Goal: Transaction & Acquisition: Purchase product/service

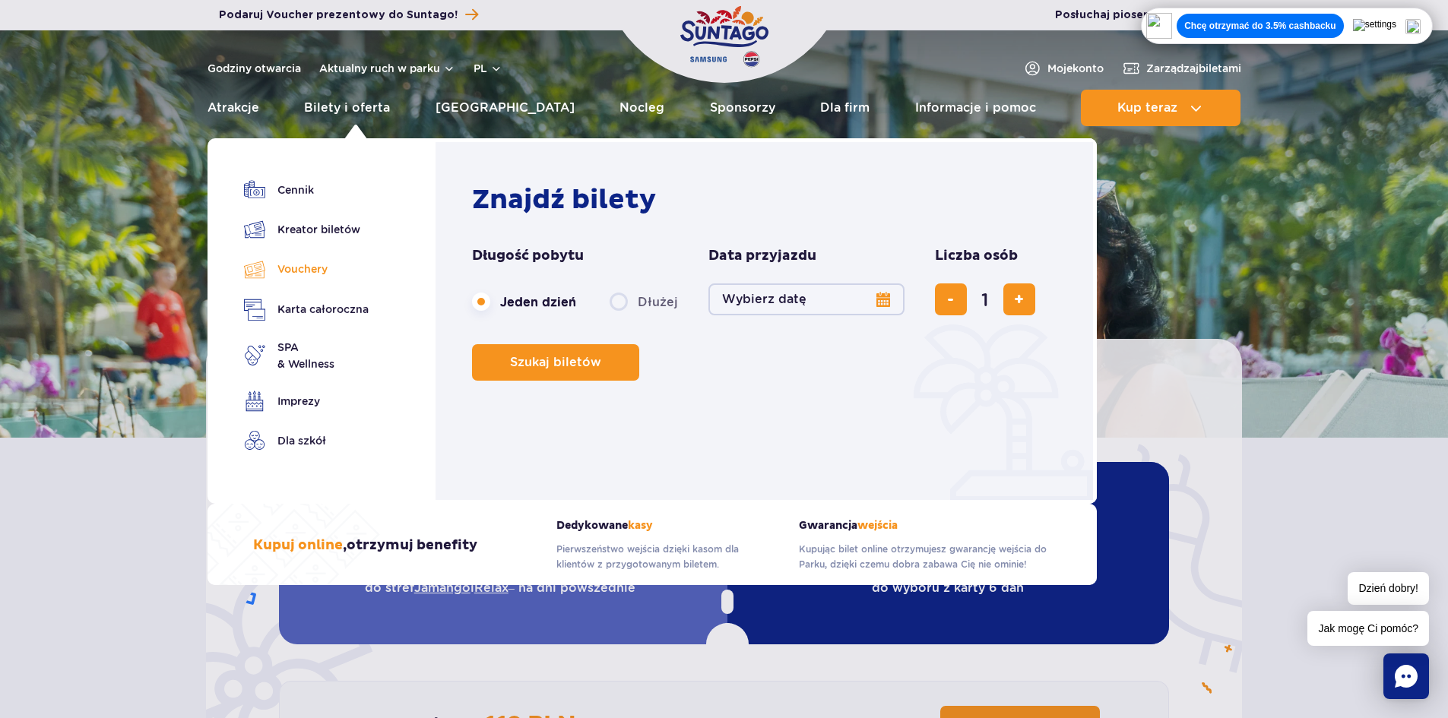
click at [312, 266] on link "Vouchery" at bounding box center [306, 269] width 125 height 22
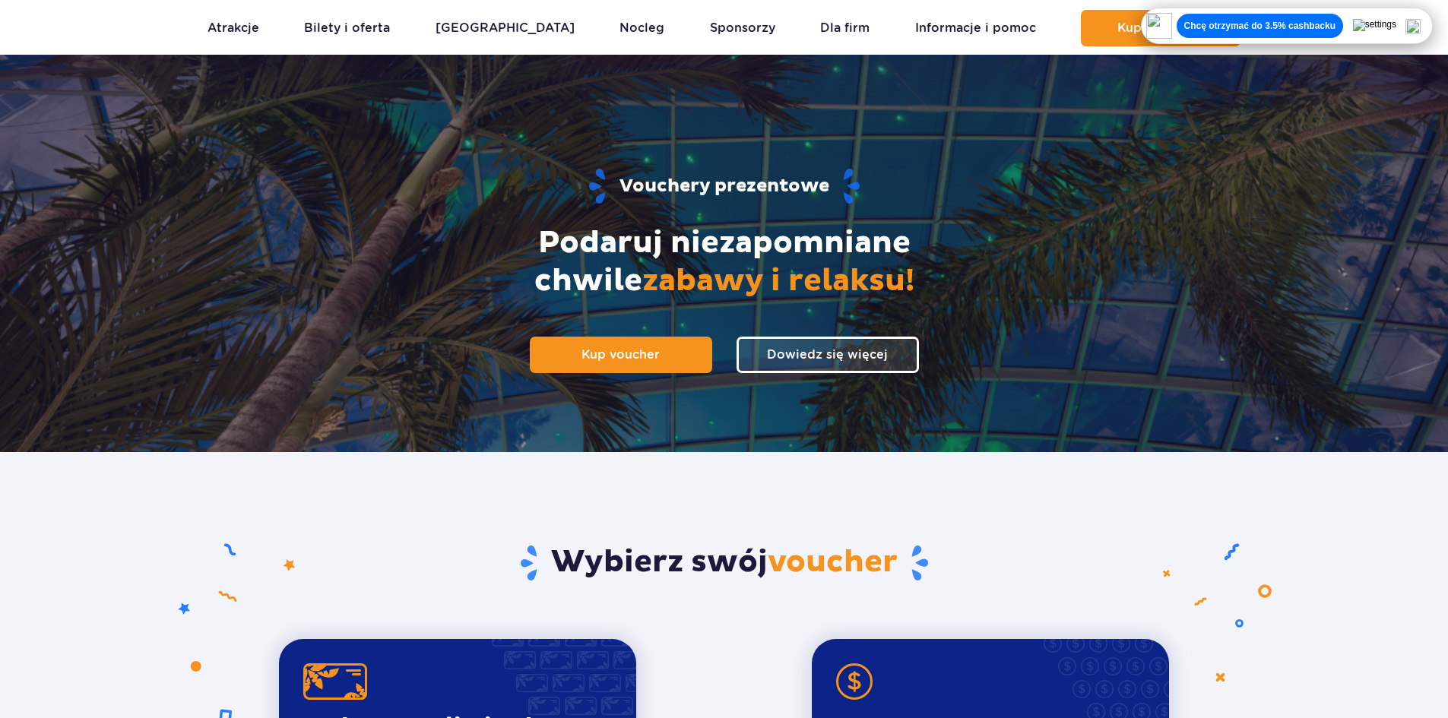
scroll to position [152, 0]
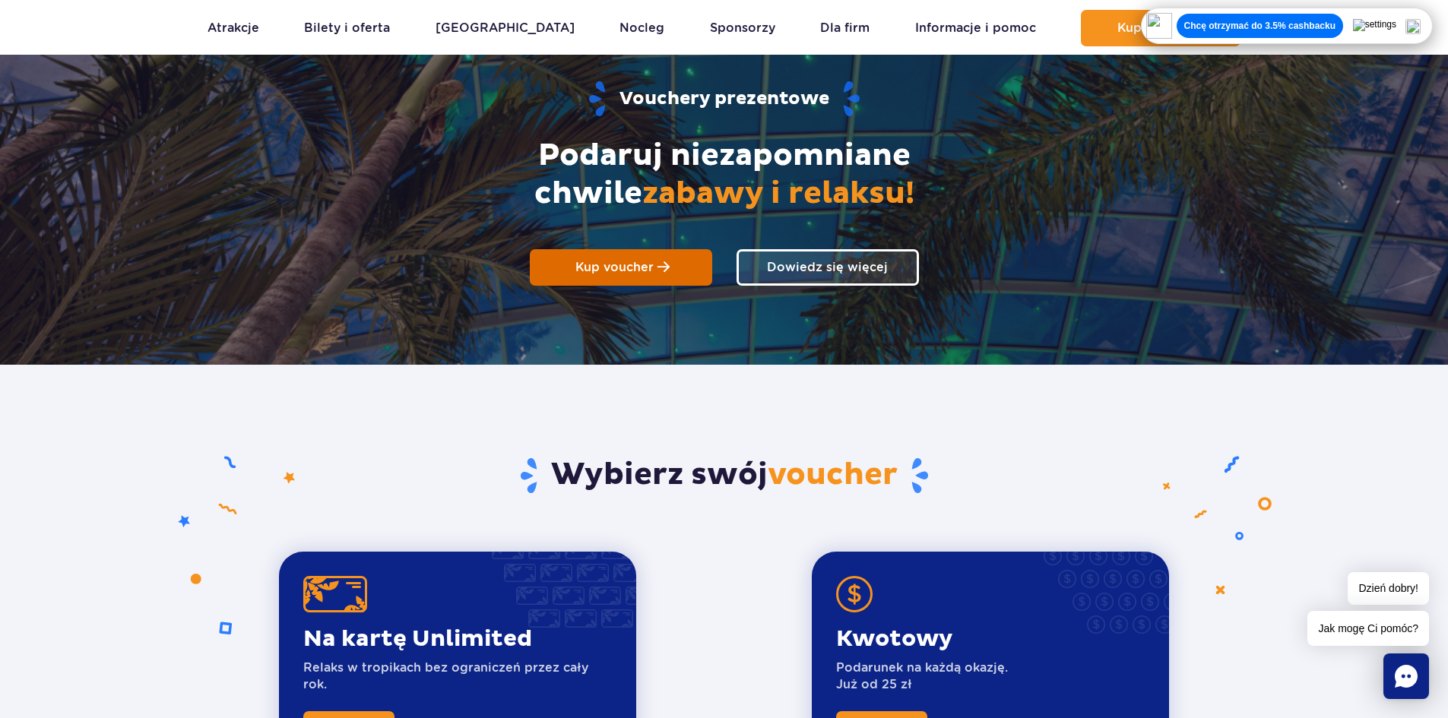
click at [669, 281] on link "Kup voucher" at bounding box center [621, 267] width 182 height 36
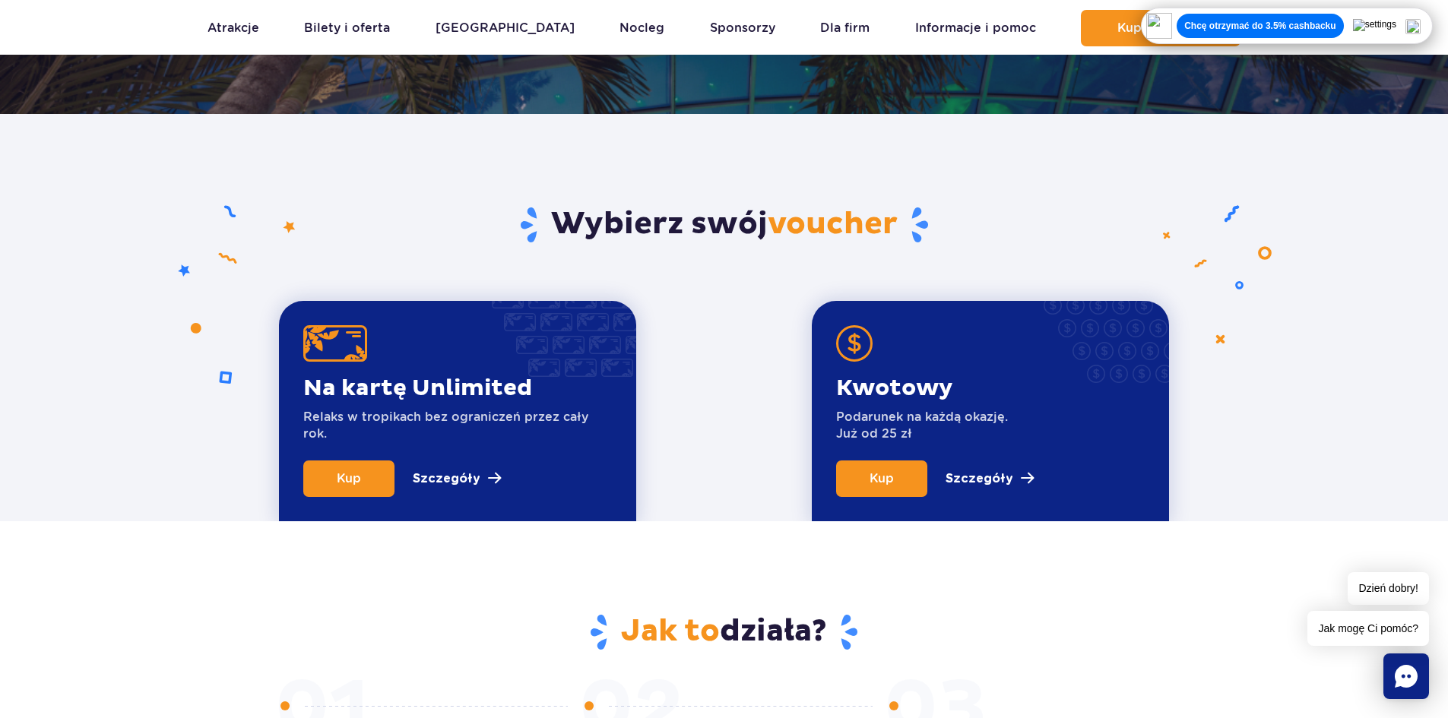
scroll to position [456, 0]
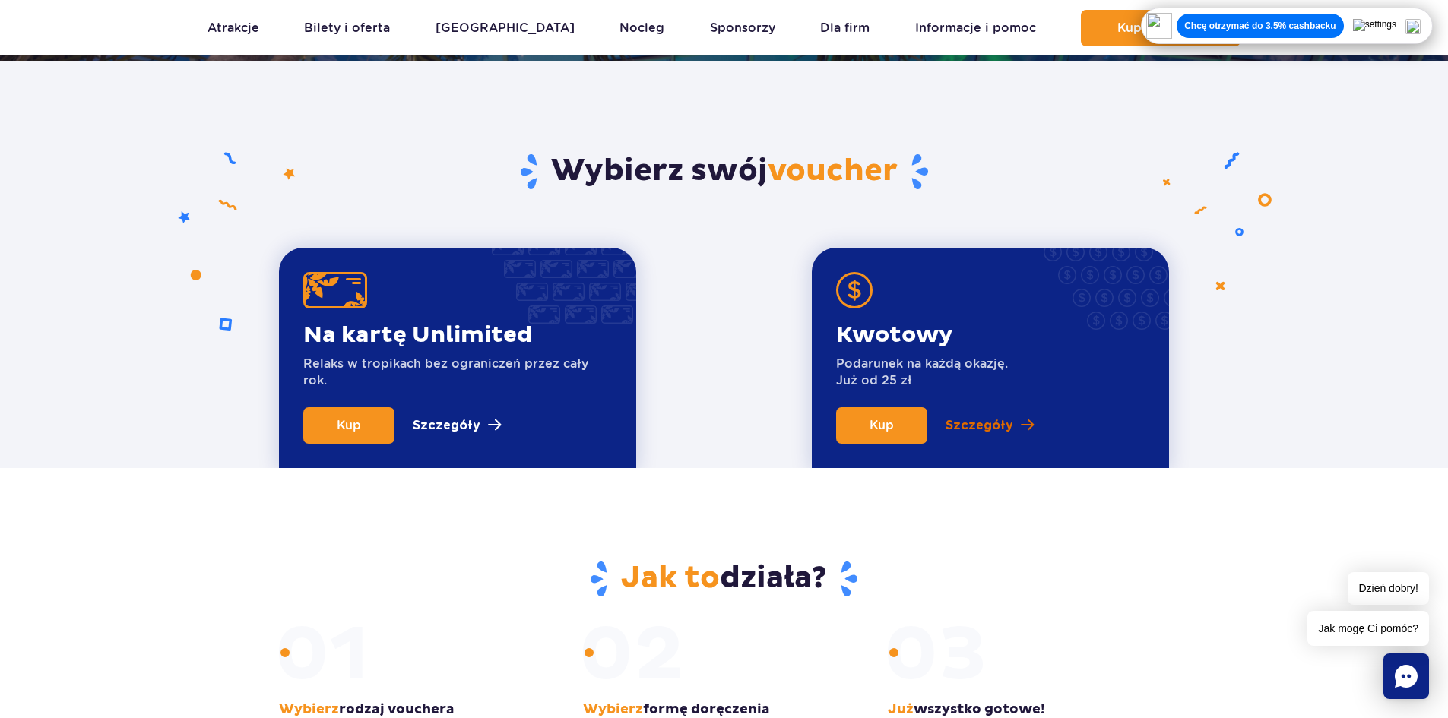
click at [994, 421] on p "Szczegóły" at bounding box center [980, 426] width 68 height 18
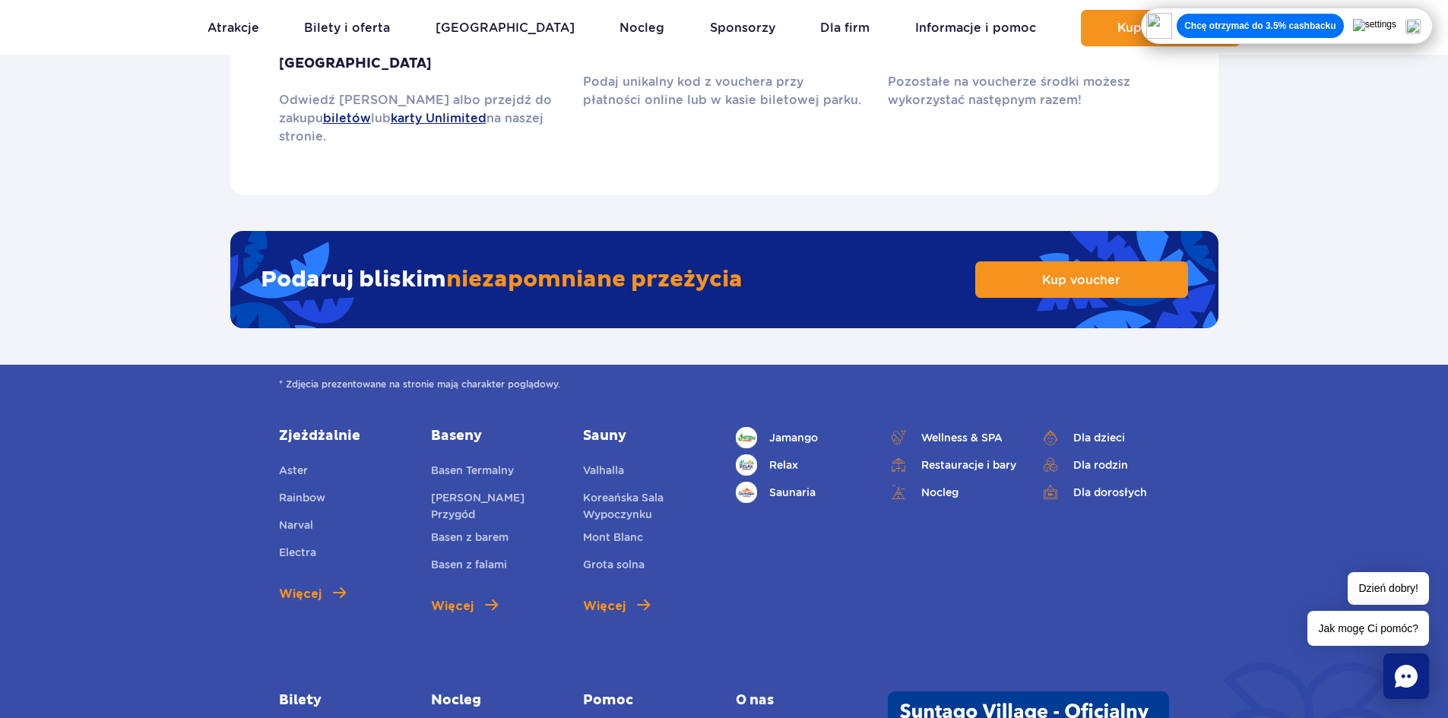
scroll to position [2459, 0]
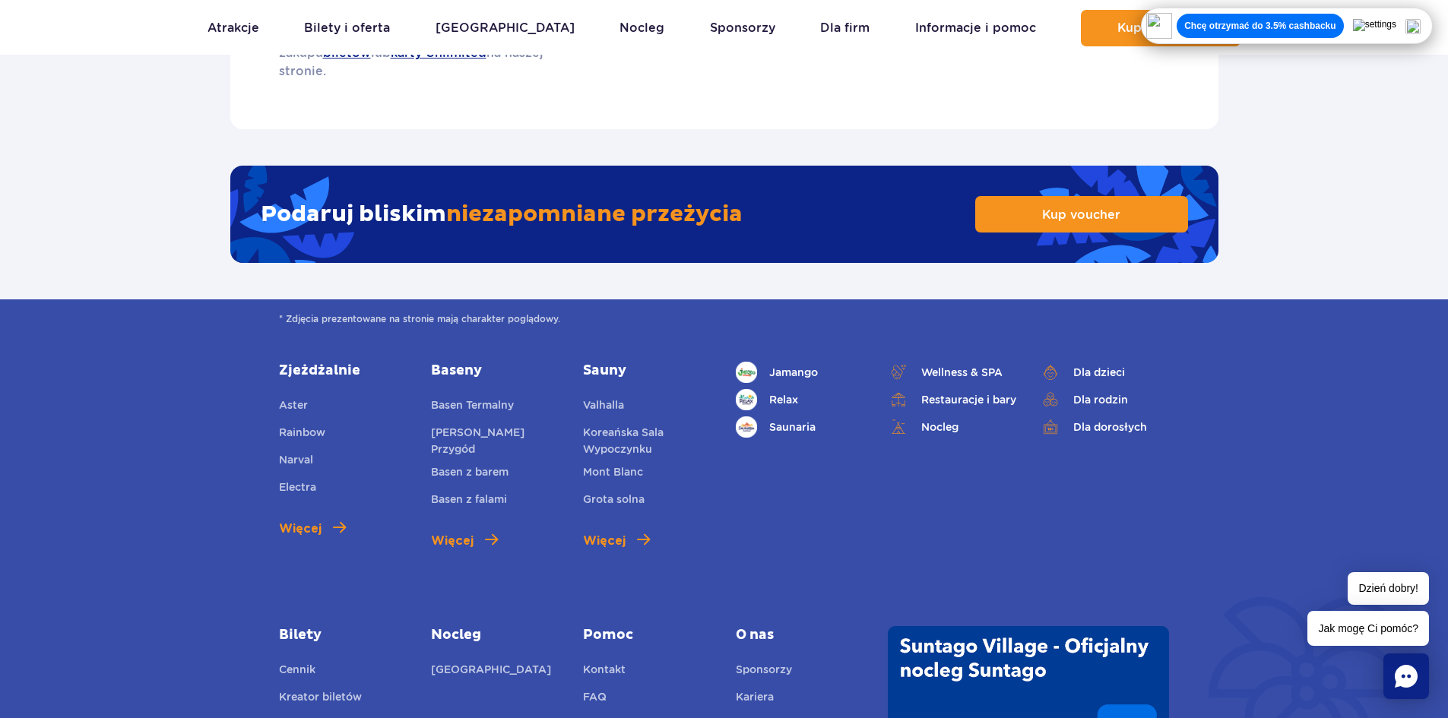
click at [307, 716] on link "Vouchery" at bounding box center [304, 726] width 50 height 21
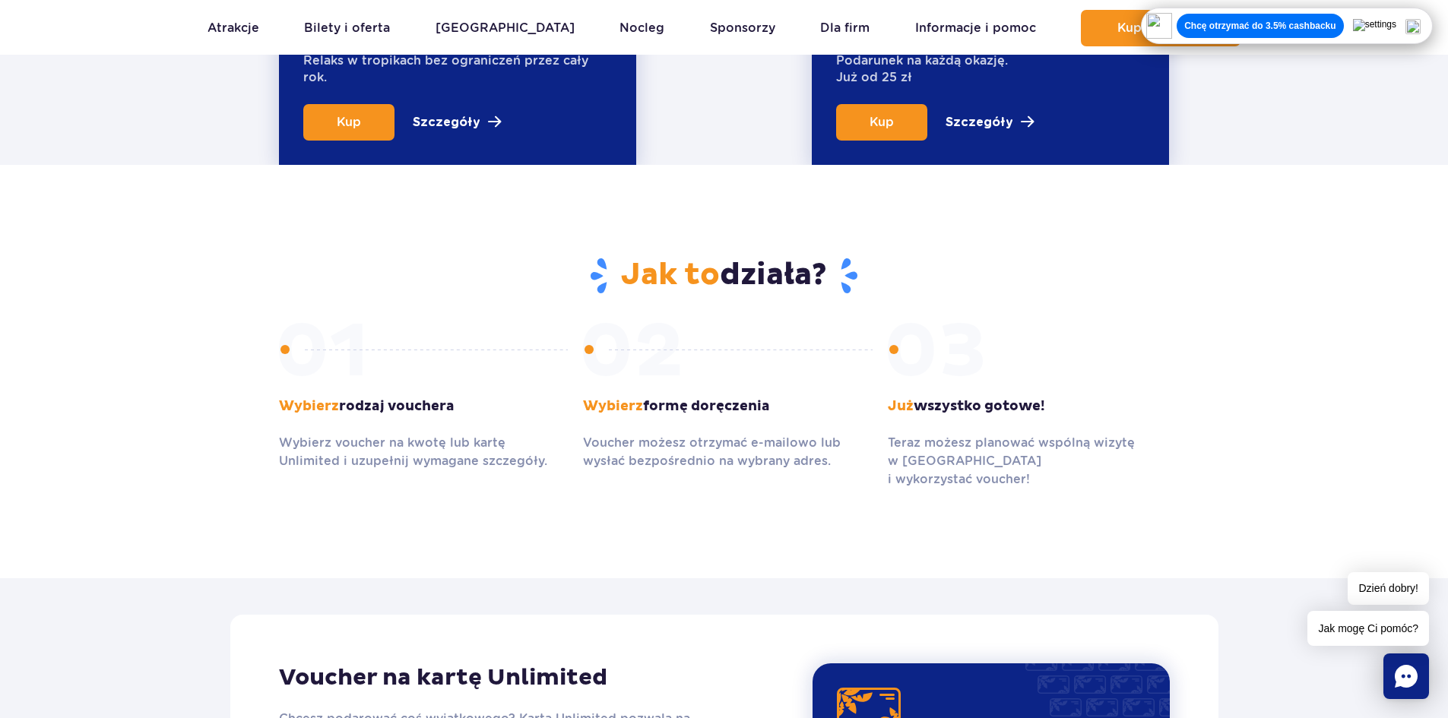
scroll to position [608, 0]
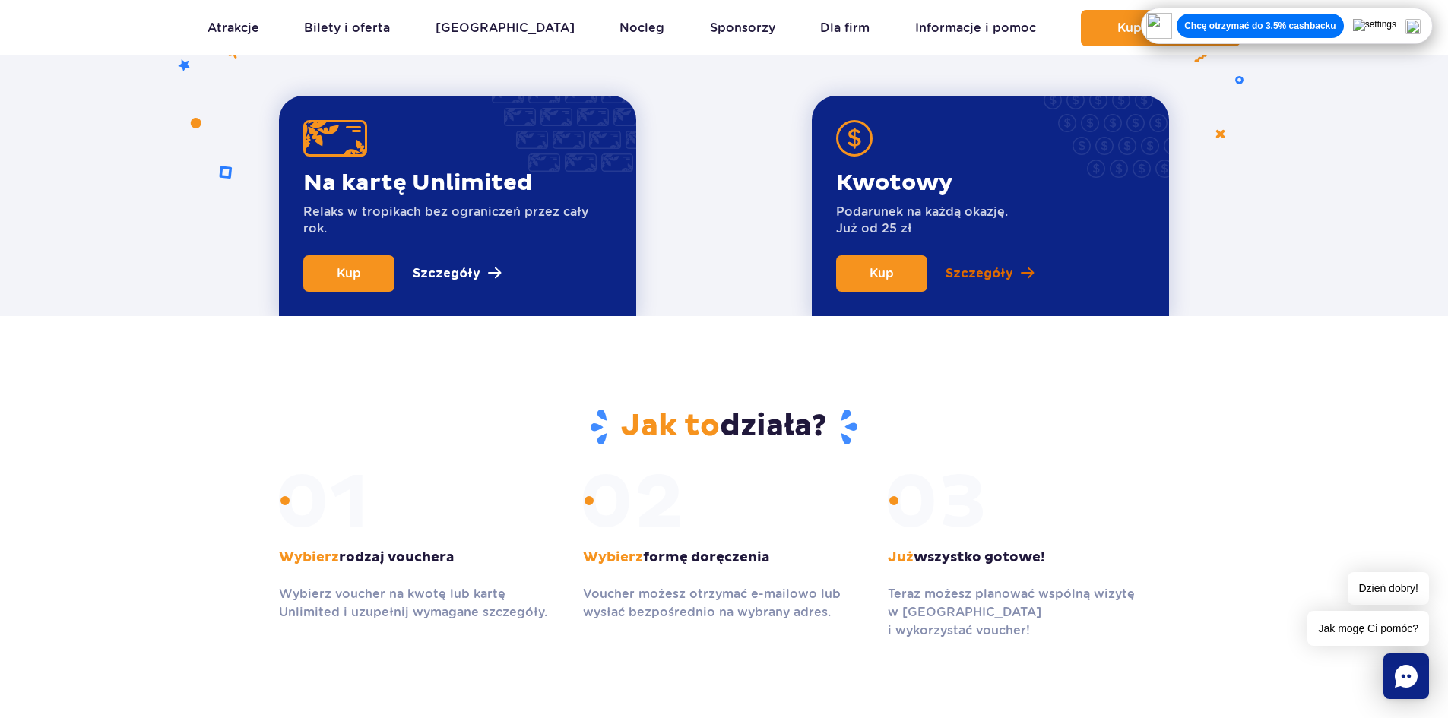
click at [991, 274] on p "Szczegóły" at bounding box center [980, 274] width 68 height 18
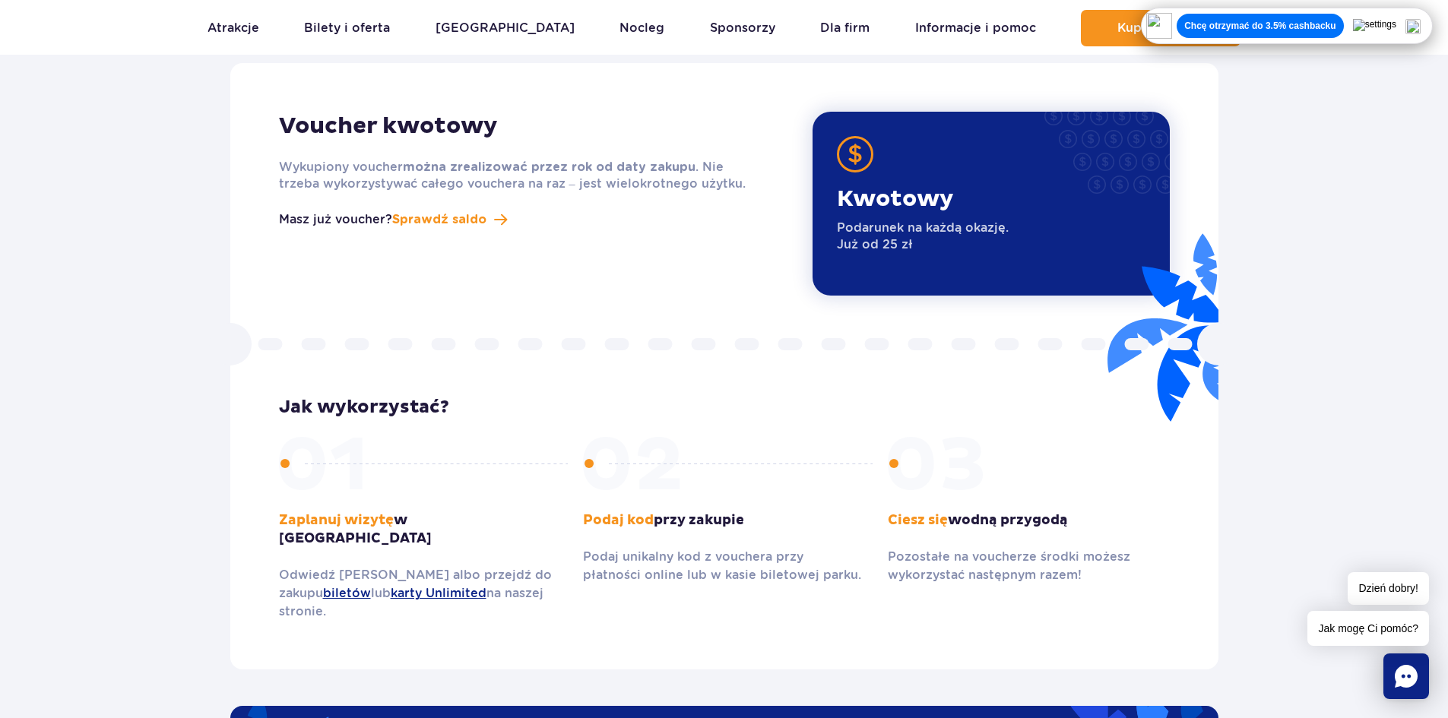
scroll to position [1927, 0]
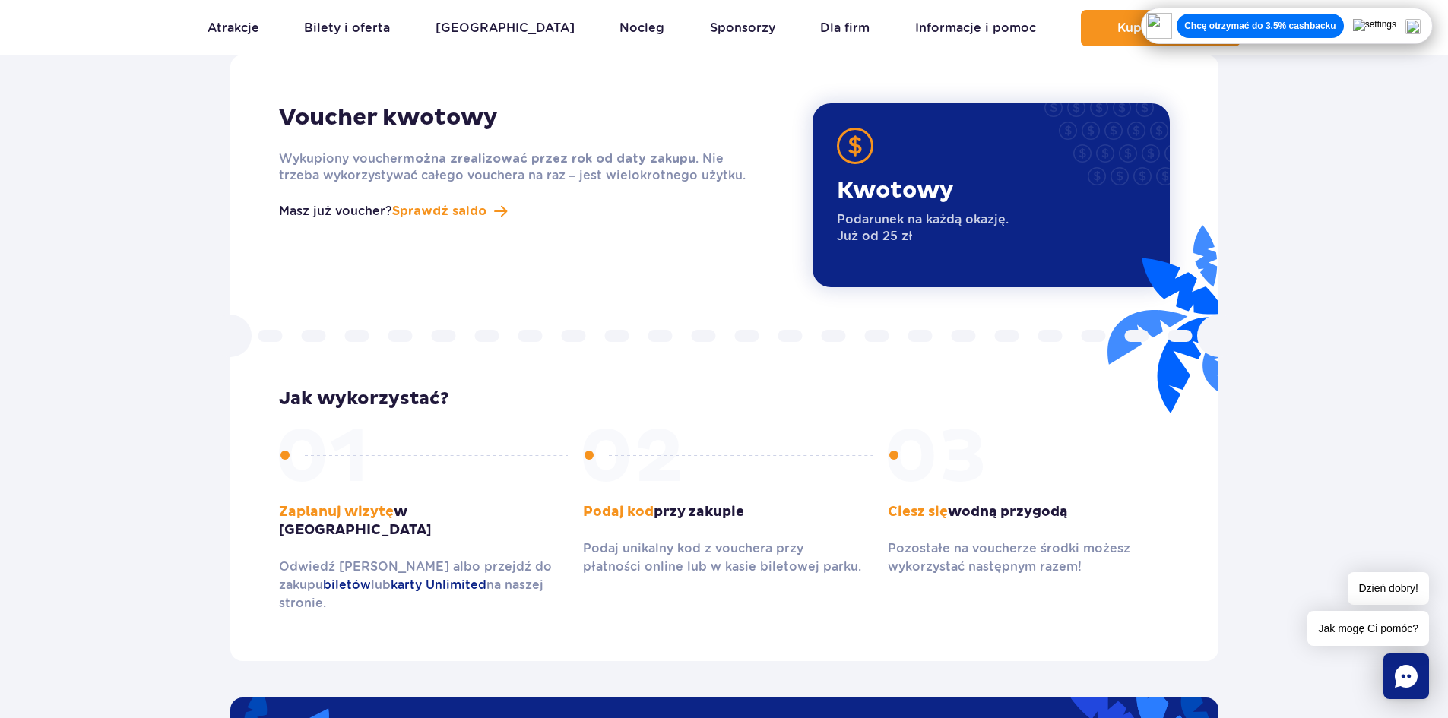
drag, startPoint x: 433, startPoint y: 193, endPoint x: 703, endPoint y: 203, distance: 270.8
click at [703, 203] on div "Voucher kwotowy Wykupiony voucher można zrealizować przez rok od daty zakupu . …" at bounding box center [535, 195] width 534 height 184
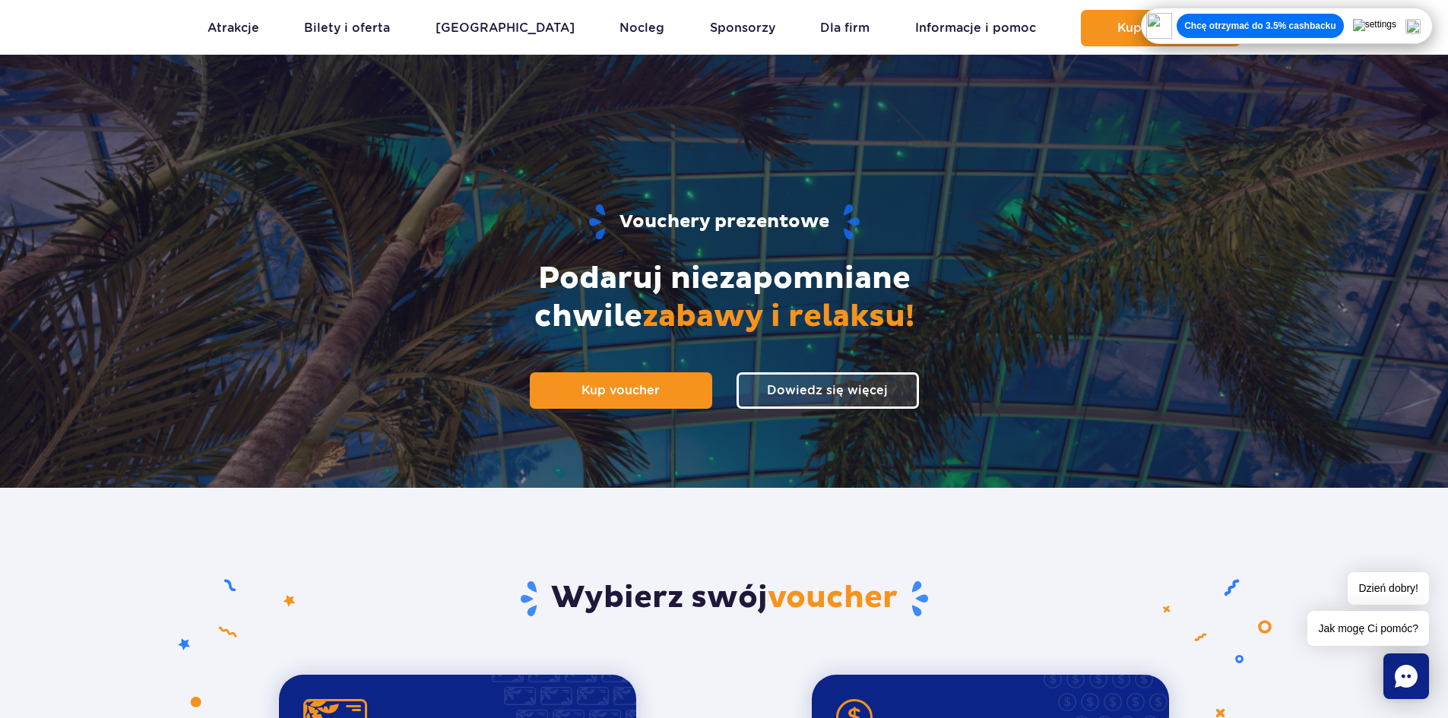
scroll to position [0, 0]
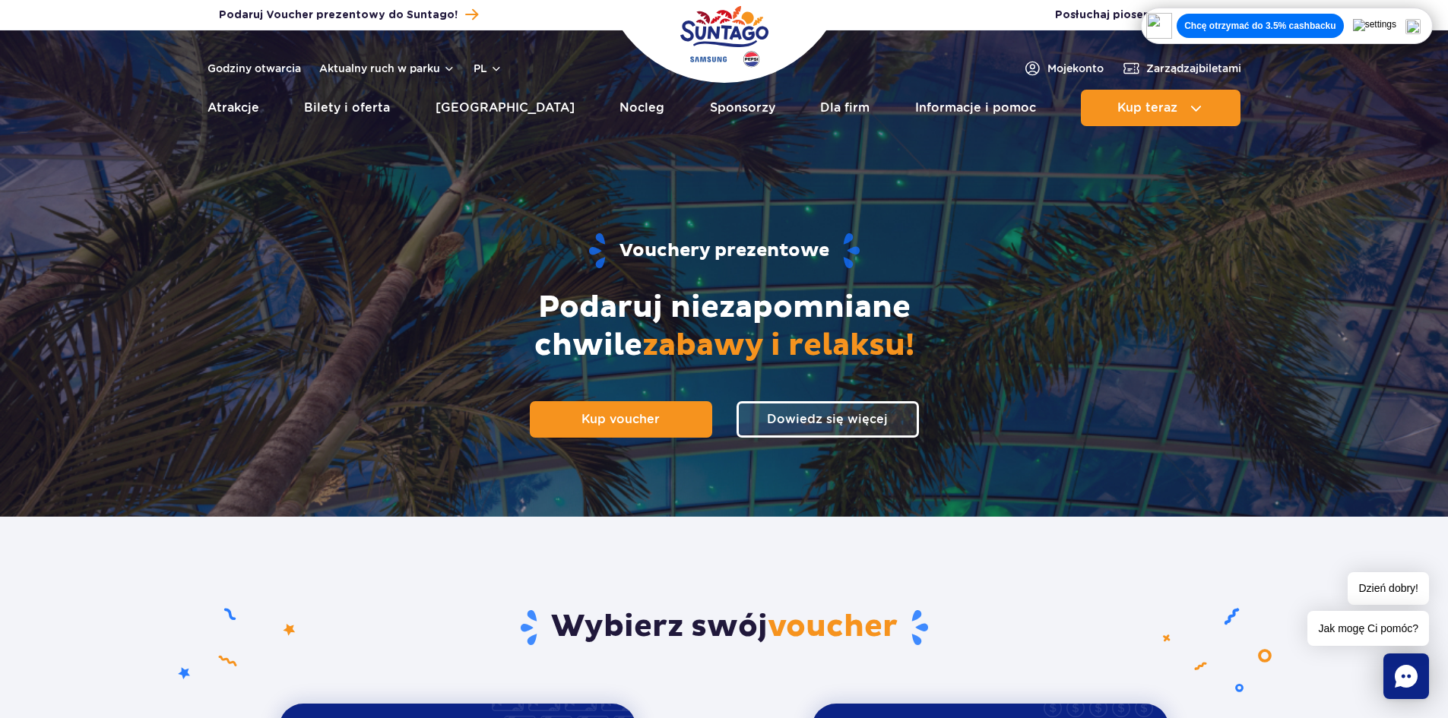
click at [719, 50] on img "Park of Poland" at bounding box center [724, 37] width 88 height 70
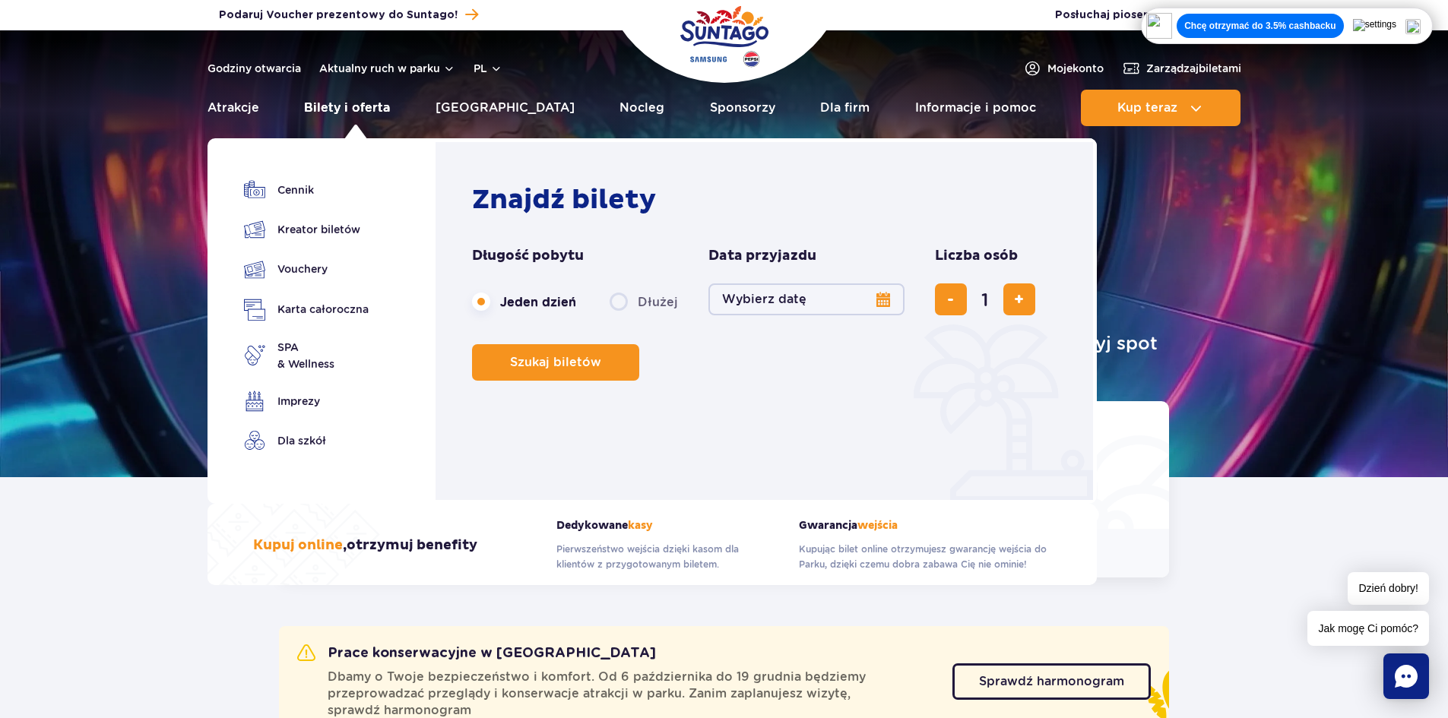
click at [347, 115] on link "Bilety i oferta" at bounding box center [347, 108] width 86 height 36
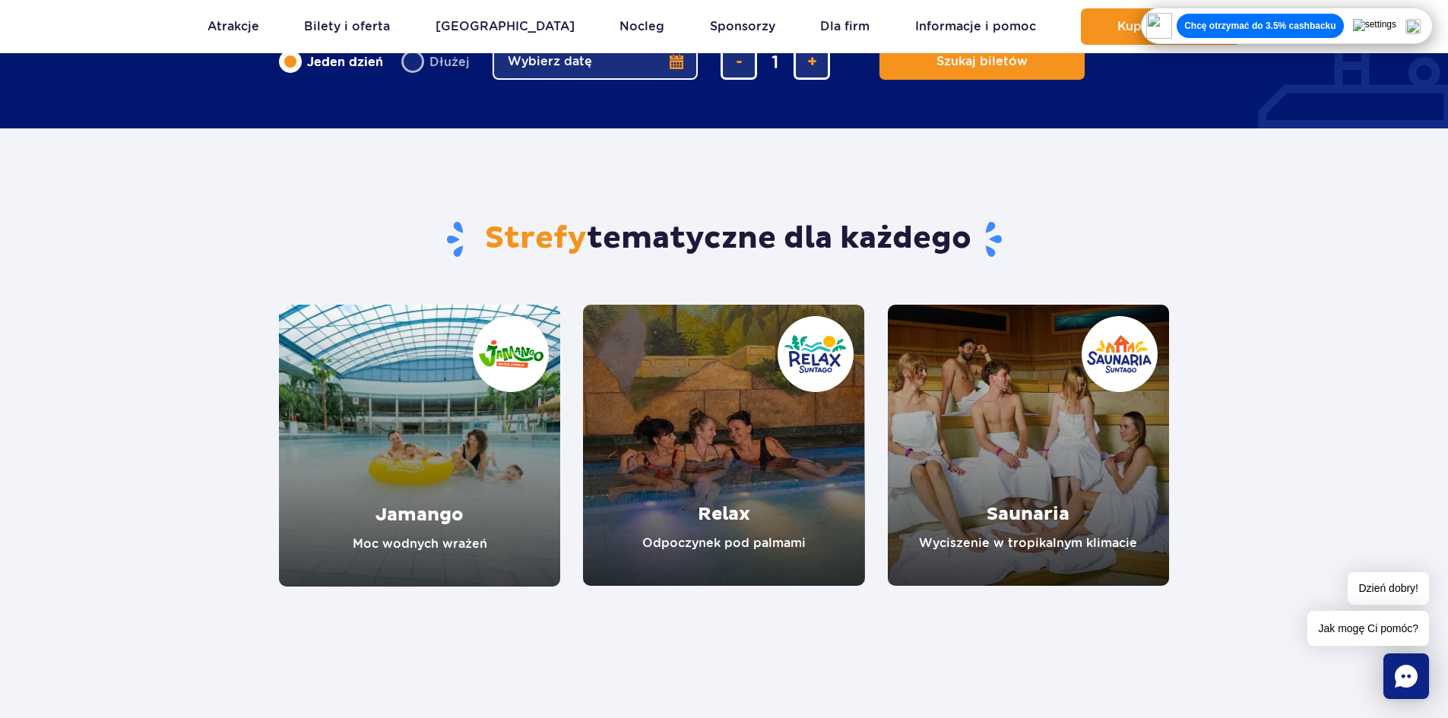
scroll to position [1140, 0]
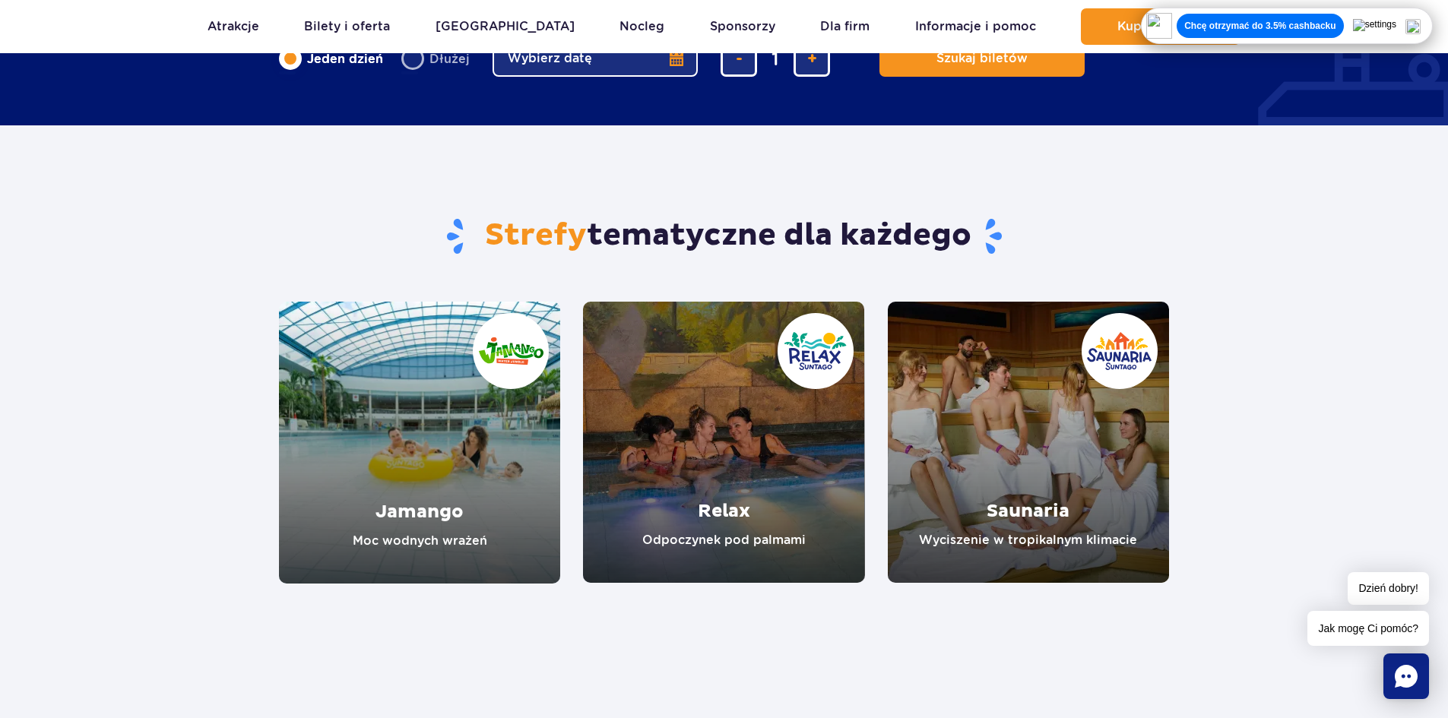
click at [1074, 471] on link "Saunaria" at bounding box center [1028, 442] width 281 height 281
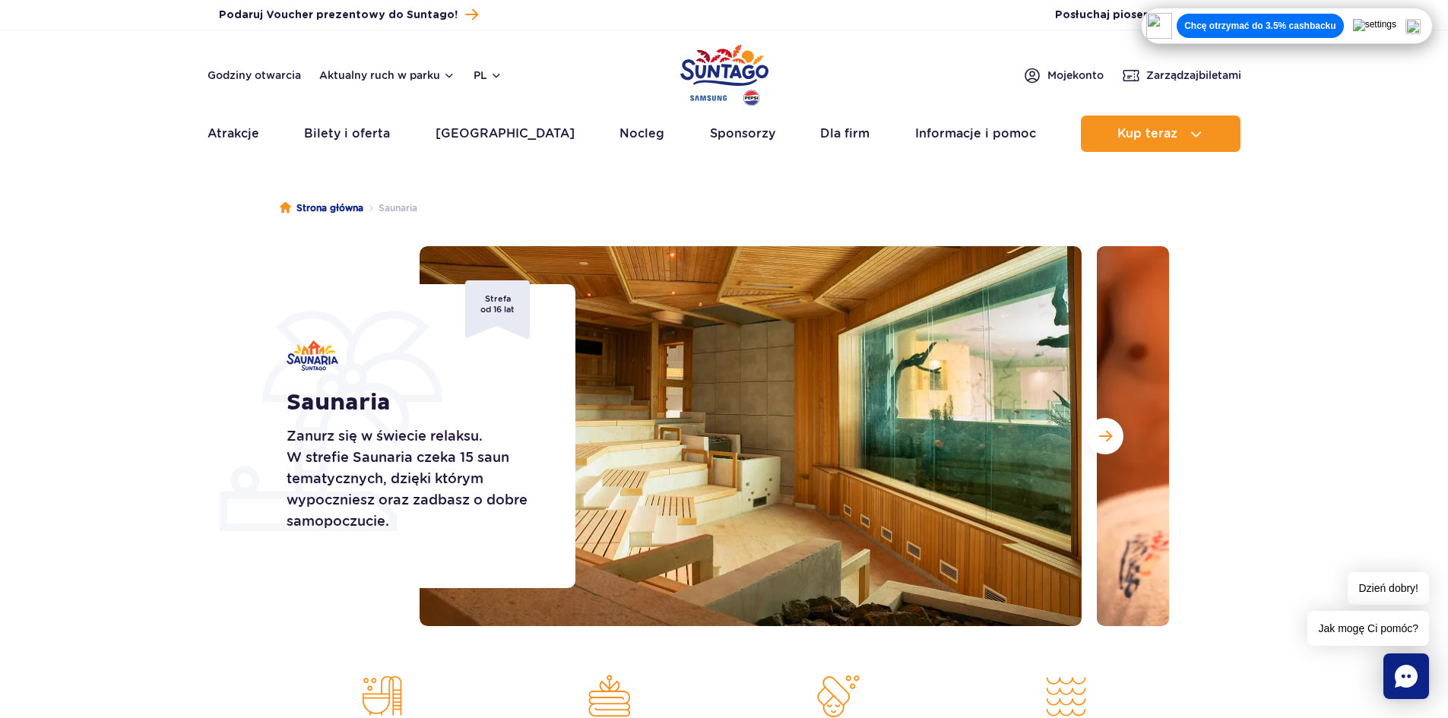
click at [1271, 255] on section "Saunaria Zanurz się w świecie relaksu. W strefie Saunaria czeka 15 saun tematyc…" at bounding box center [724, 436] width 1448 height 380
click at [1338, 186] on div "Strona główna Saunaria Saunaria Zanurz się w świecie relaksu. W strefie Saunari…" at bounding box center [724, 523] width 1448 height 707
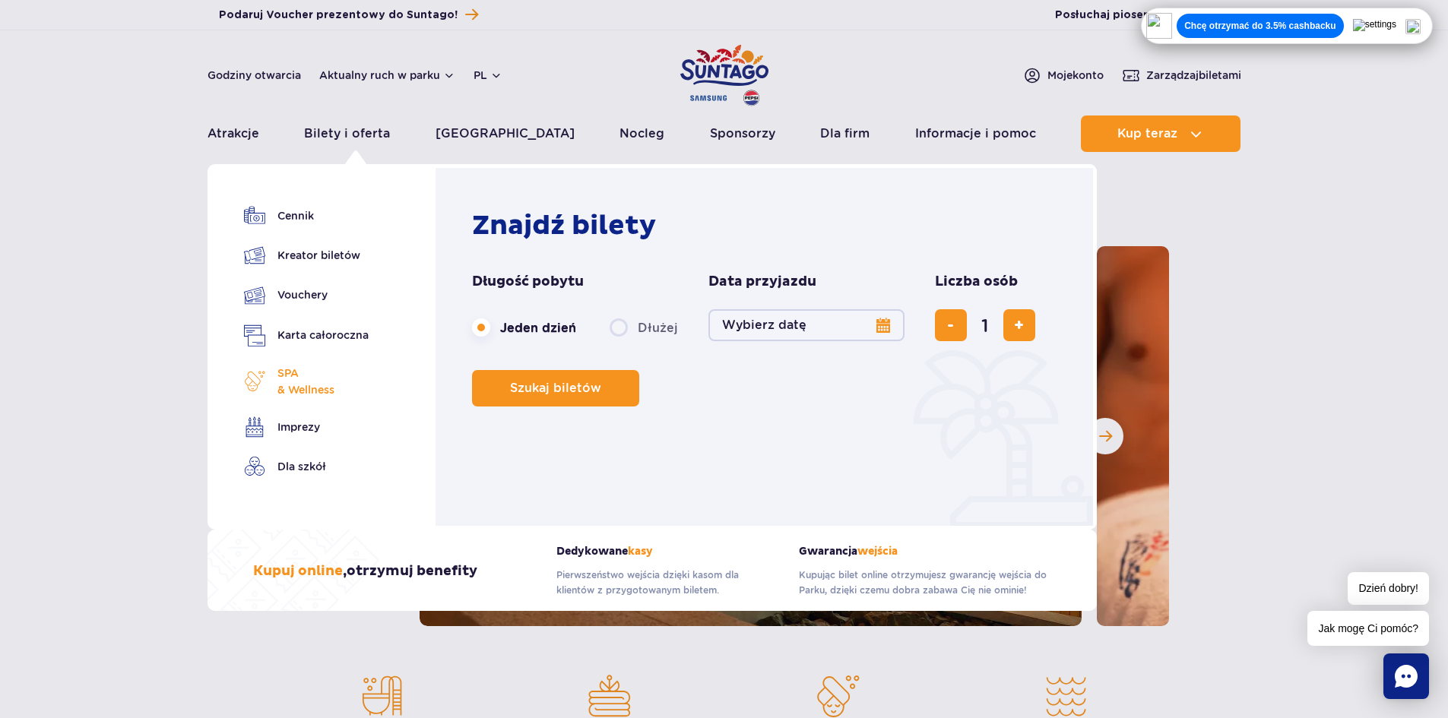
click at [309, 382] on span "SPA & Wellness" at bounding box center [305, 381] width 57 height 33
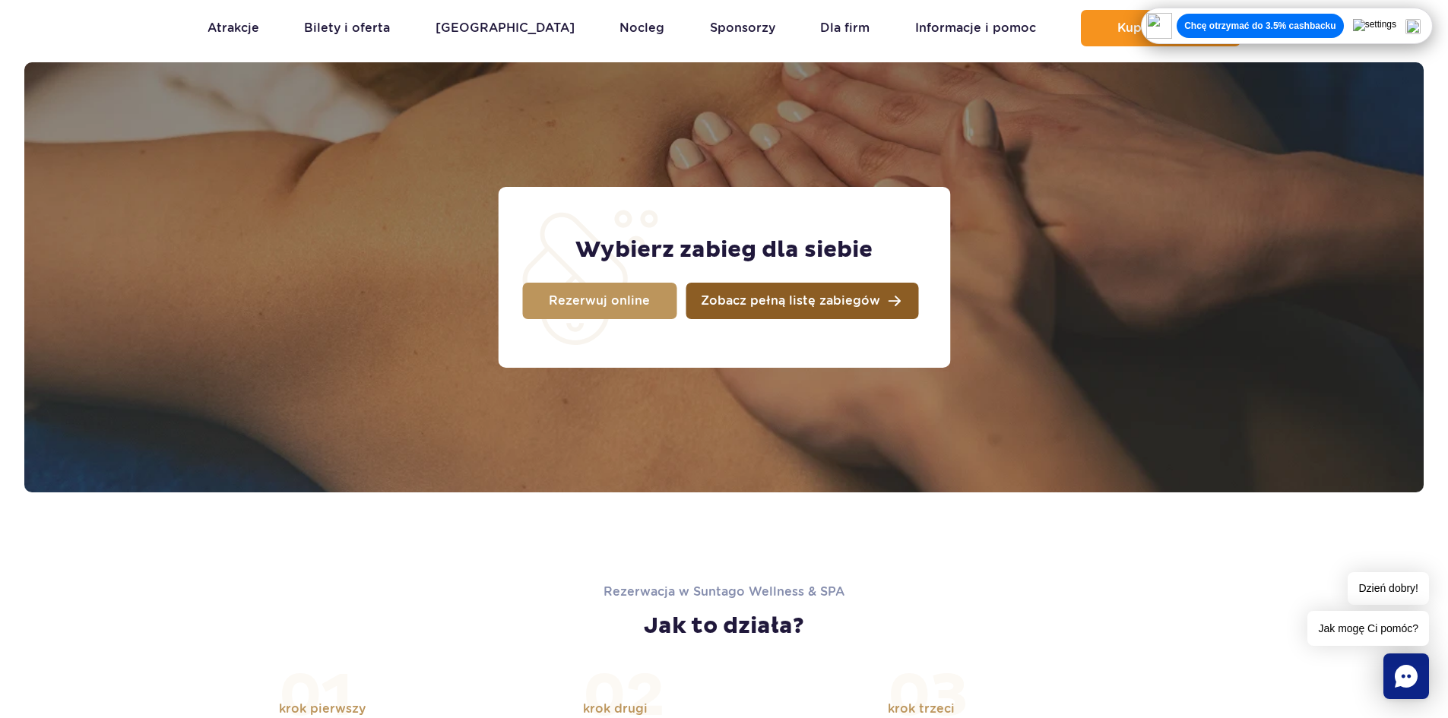
click at [794, 306] on span "Zobacz pełną listę zabiegów" at bounding box center [790, 301] width 179 height 12
